Goal: Understand process/instructions

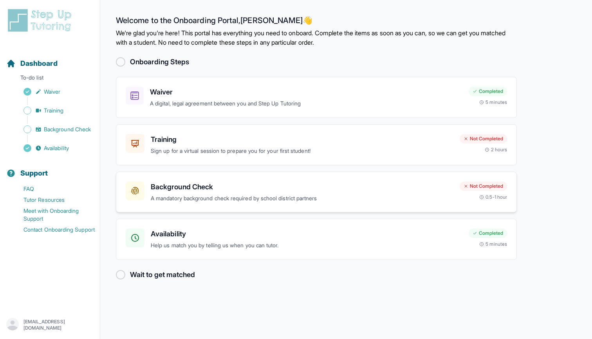
click at [179, 185] on h3 "Background Check" at bounding box center [302, 186] width 303 height 11
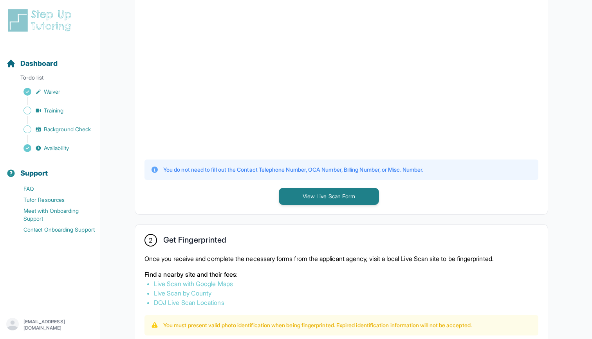
scroll to position [234, 0]
click at [301, 191] on button "View Live Scan Form" at bounding box center [329, 196] width 100 height 17
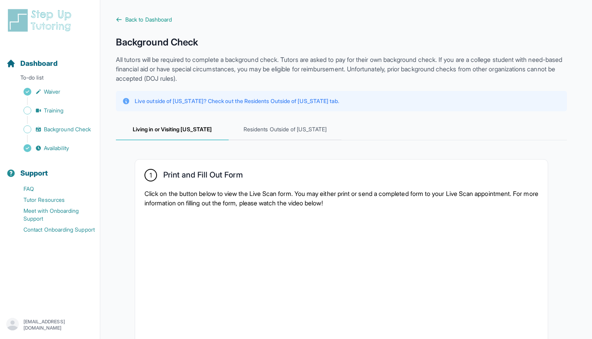
scroll to position [0, 0]
click at [68, 128] on span "Background Check" at bounding box center [67, 129] width 47 height 8
click at [63, 111] on span "Training" at bounding box center [54, 110] width 20 height 8
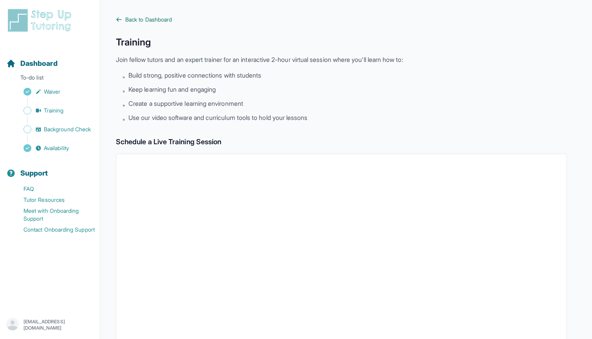
click at [130, 23] on span "Back to Dashboard" at bounding box center [148, 20] width 47 height 8
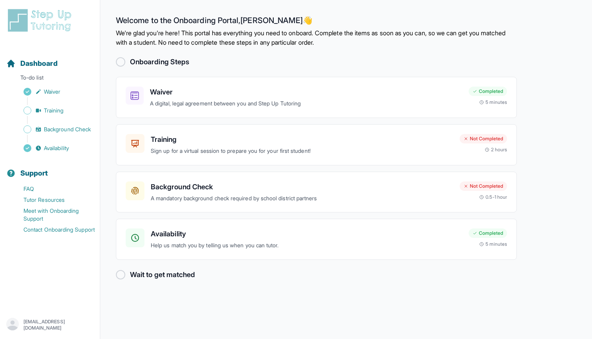
click at [121, 63] on div at bounding box center [120, 61] width 9 height 9
click at [425, 4] on main "Welcome to the Onboarding Portal, [PERSON_NAME] 👋 We're glad you're here! This …" at bounding box center [346, 169] width 492 height 339
